Goal: Contribute content

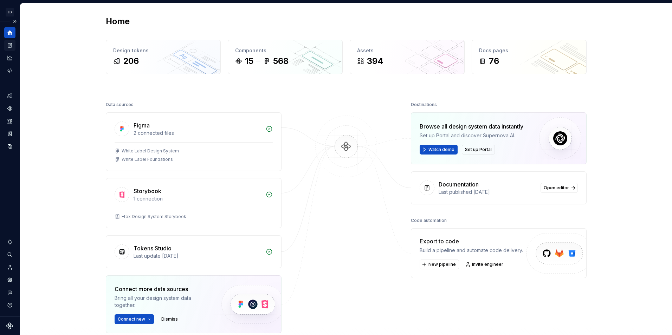
click at [9, 44] on icon "Documentation" at bounding box center [10, 45] width 4 height 5
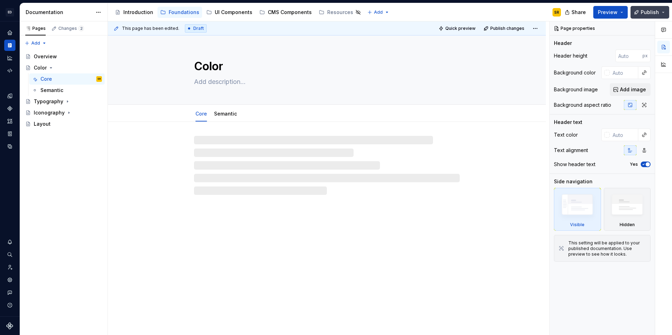
click at [649, 12] on span "Publish" at bounding box center [649, 12] width 18 height 7
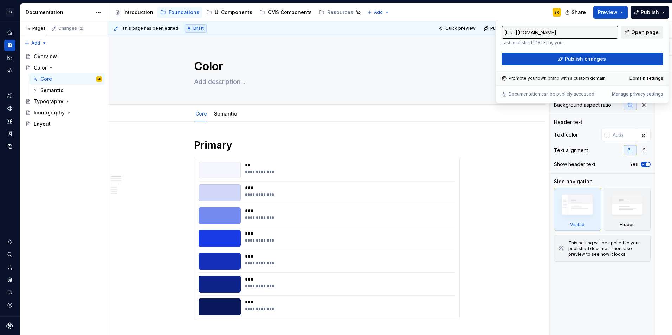
drag, startPoint x: 649, startPoint y: 12, endPoint x: 635, endPoint y: 31, distance: 23.9
click at [635, 31] on span "Open page" at bounding box center [644, 32] width 27 height 7
type textarea "*"
